Goal: Complete application form

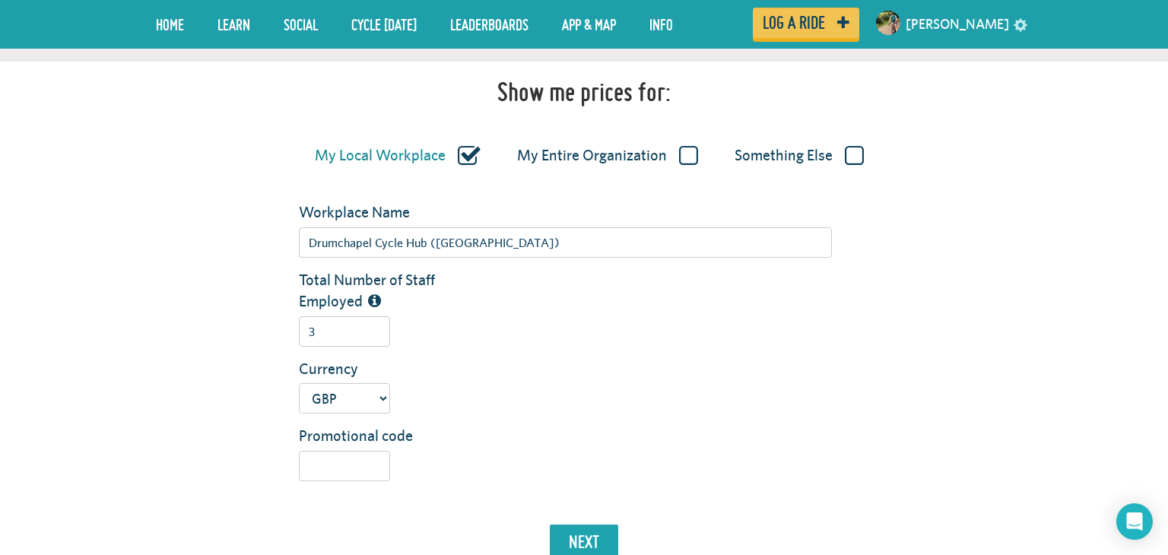
scroll to position [335, 0]
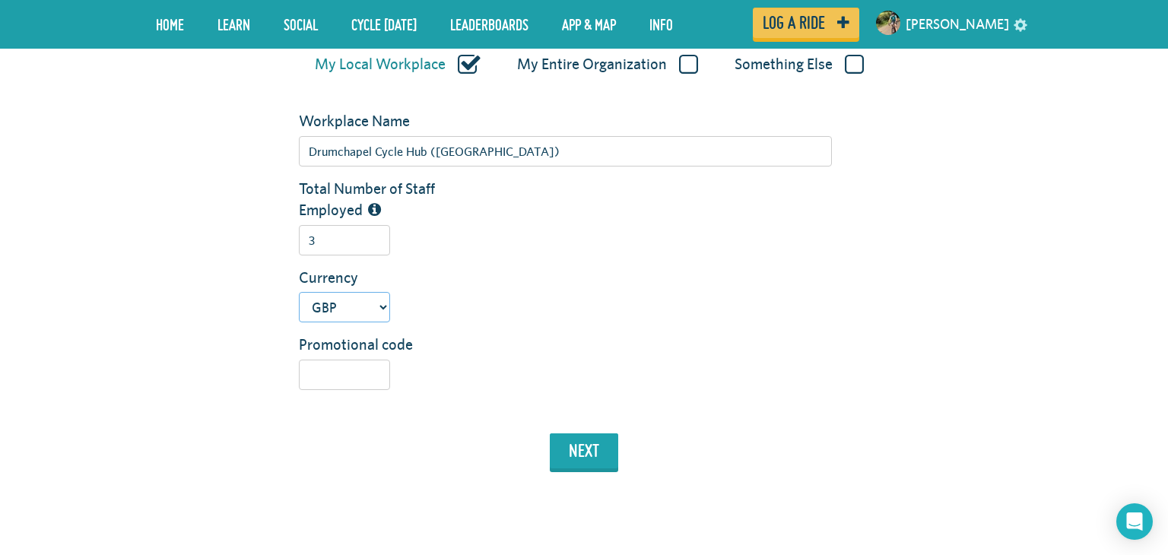
click at [382, 310] on select "USD GBP AUD NZD EUR CAD" at bounding box center [344, 307] width 91 height 30
select select "usd"
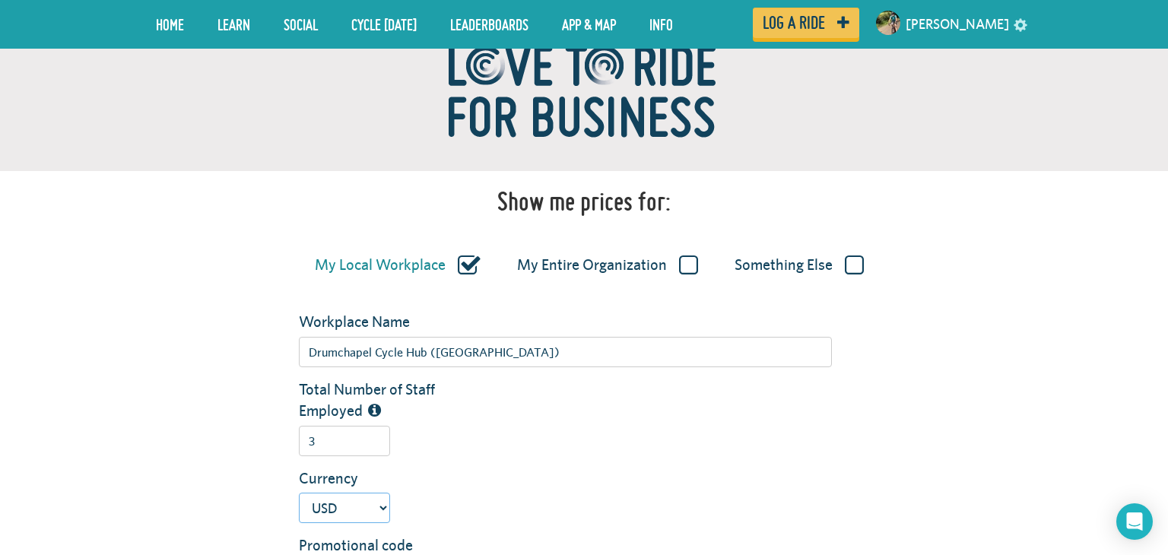
scroll to position [131, 0]
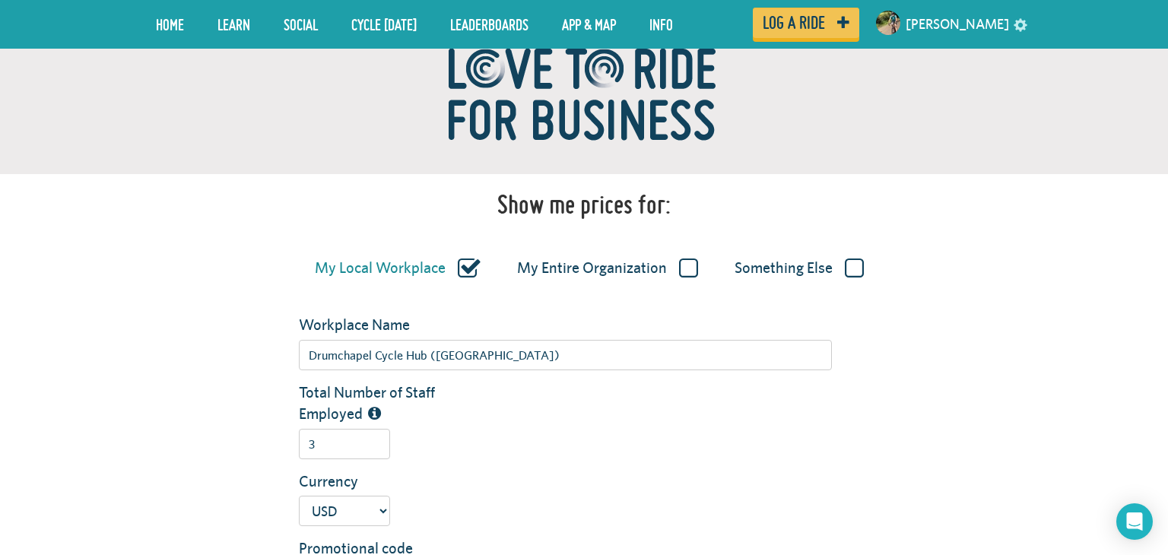
click at [681, 275] on label "My Entire Organization" at bounding box center [607, 269] width 181 height 20
click at [0, 0] on input "My Entire Organization" at bounding box center [0, 0] width 0 height 0
click at [667, 350] on input "Organization Name" at bounding box center [565, 355] width 533 height 30
type input "Drumchapel Cycle Hub"
click at [349, 448] on input "Total Number of Staff Employed" at bounding box center [344, 444] width 91 height 30
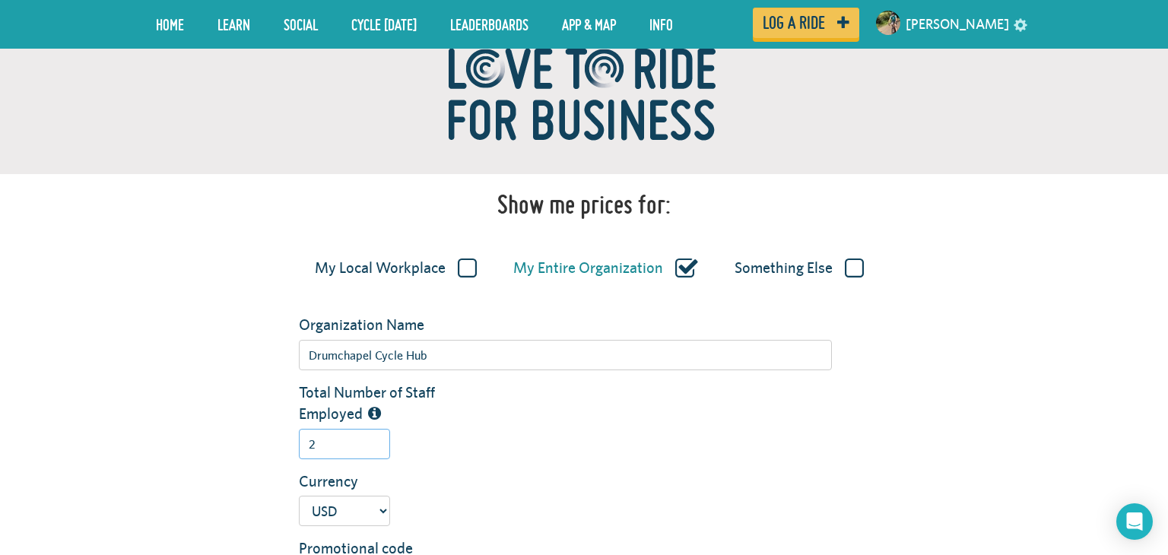
type input "2"
click at [368, 506] on select "USD GBP AUD NZD EUR CAD" at bounding box center [344, 511] width 91 height 30
select select "gbp"
click at [299, 496] on select "USD GBP AUD NZD EUR CAD" at bounding box center [344, 511] width 91 height 30
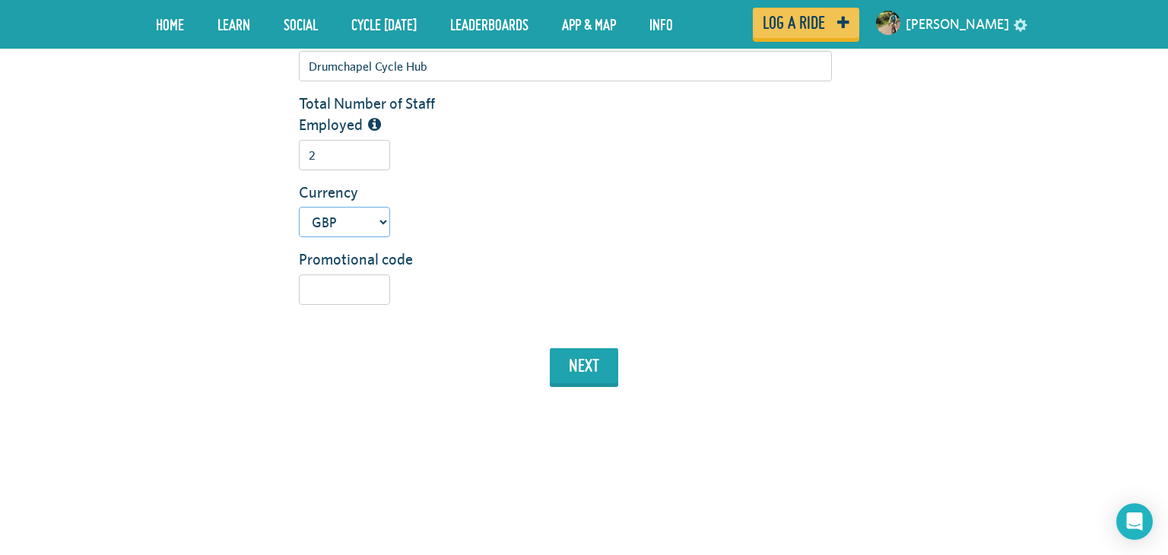
scroll to position [489, 0]
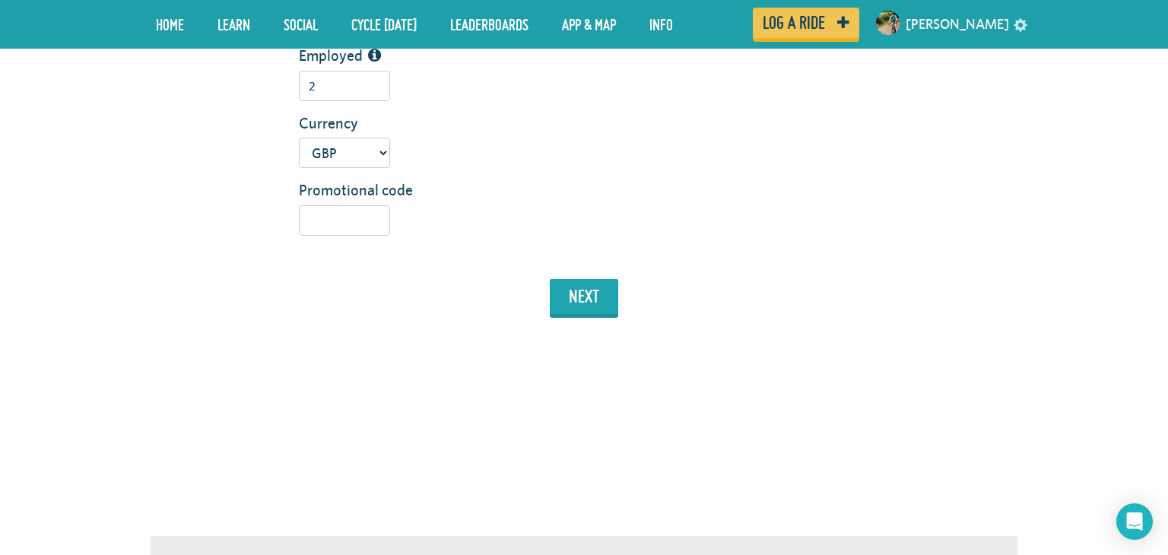
click at [595, 316] on div "next" at bounding box center [584, 301] width 890 height 44
click at [589, 300] on button "next" at bounding box center [584, 296] width 68 height 35
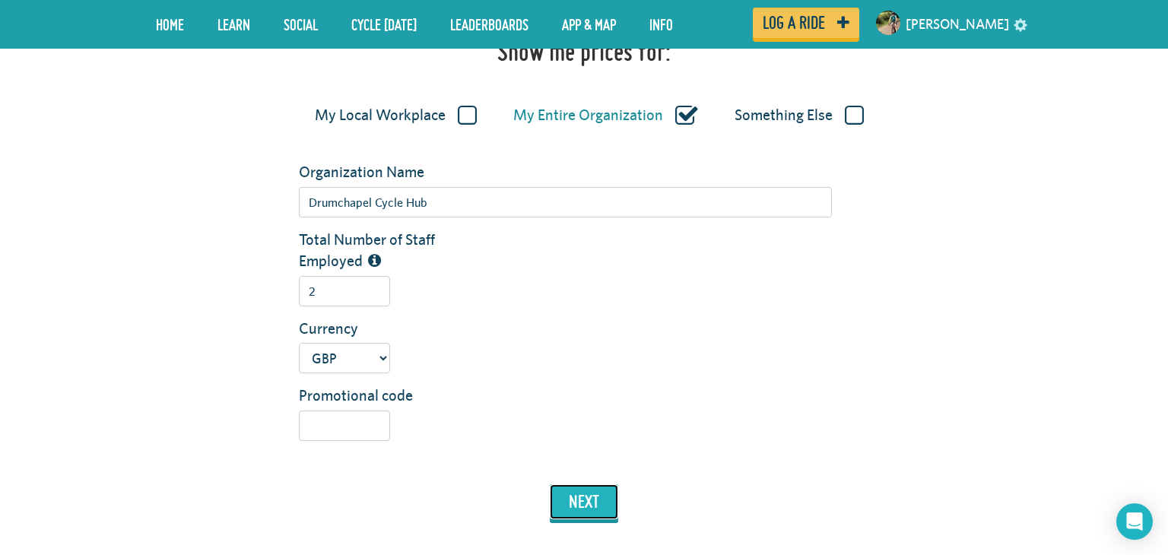
scroll to position [262, 0]
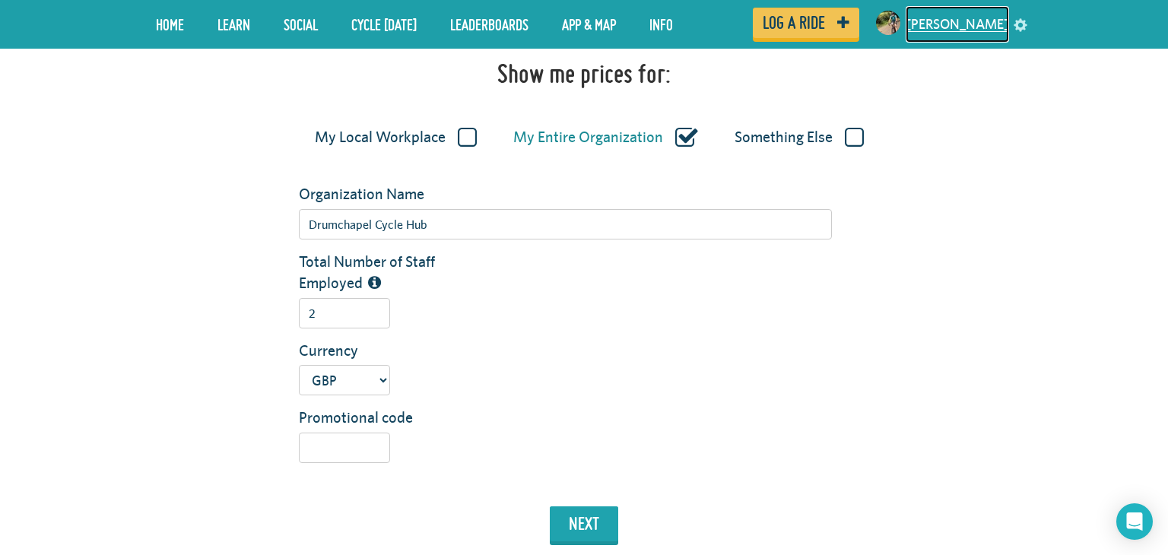
click at [985, 25] on link "[PERSON_NAME]" at bounding box center [957, 24] width 103 height 36
